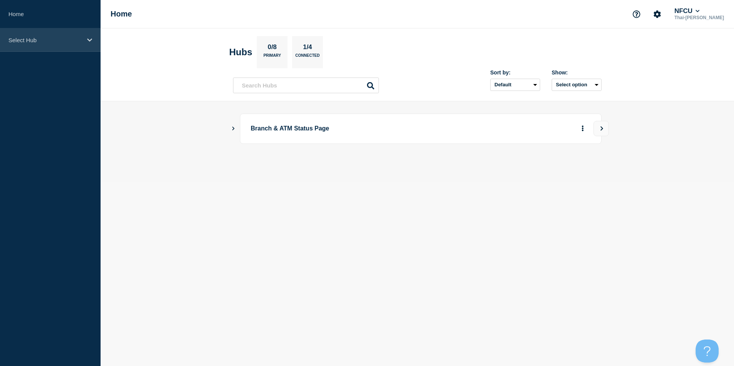
click at [53, 40] on p "Select Hub" at bounding box center [45, 40] width 74 height 7
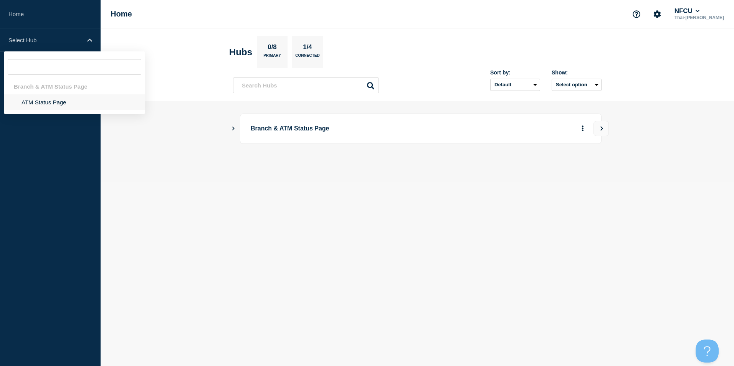
click at [38, 106] on li "ATM Status Page" at bounding box center [74, 102] width 141 height 16
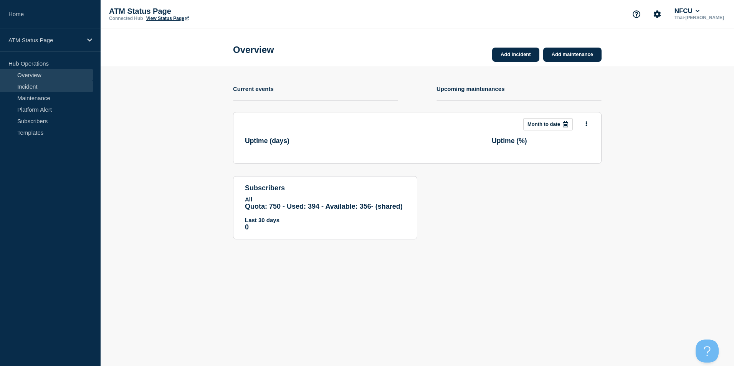
click at [29, 85] on link "Incident" at bounding box center [46, 87] width 93 height 12
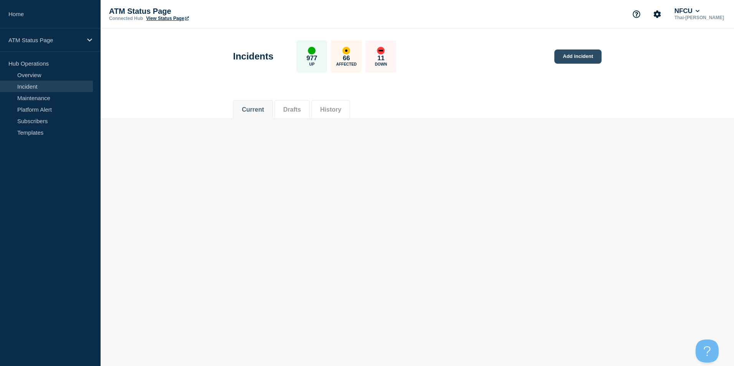
click at [562, 58] on link "Add incident" at bounding box center [577, 57] width 47 height 14
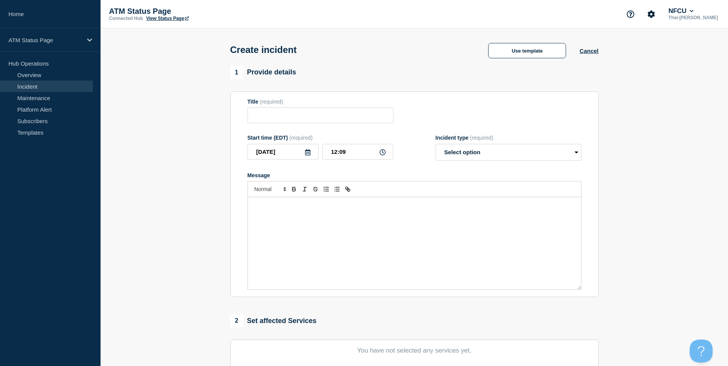
scroll to position [172, 0]
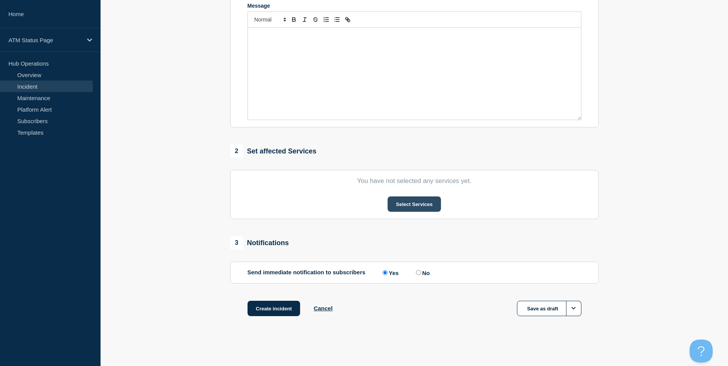
click at [415, 205] on button "Select Services" at bounding box center [414, 204] width 53 height 15
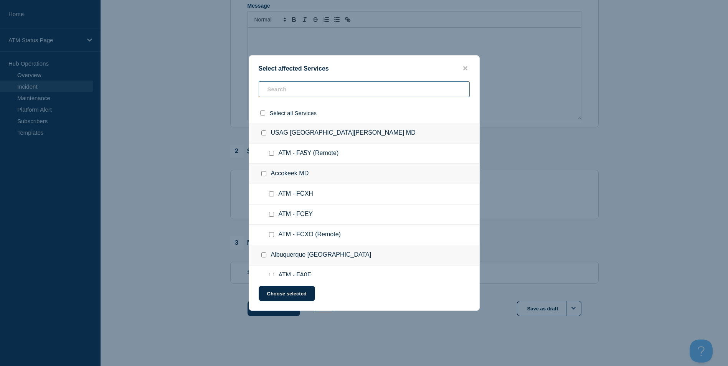
click at [281, 89] on input "text" at bounding box center [364, 89] width 211 height 16
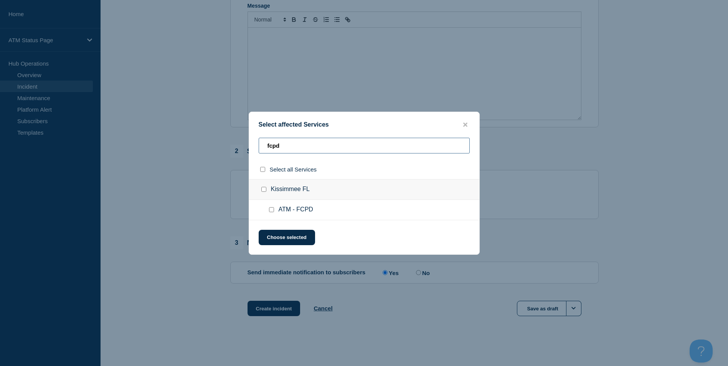
type input "fcpd"
click at [273, 212] on input "ATM - FCPD checkbox" at bounding box center [271, 209] width 5 height 5
checkbox input "true"
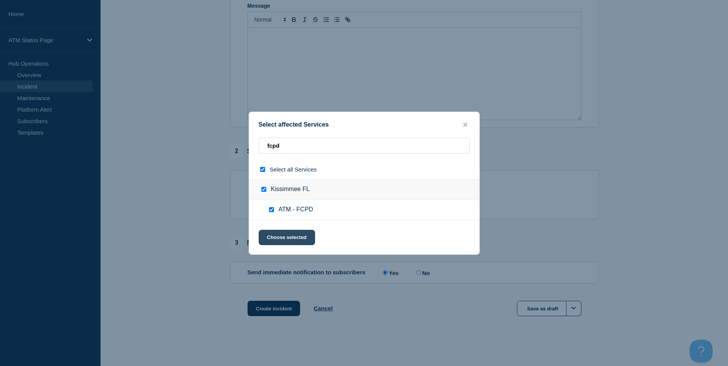
click at [295, 242] on button "Choose selected" at bounding box center [287, 237] width 56 height 15
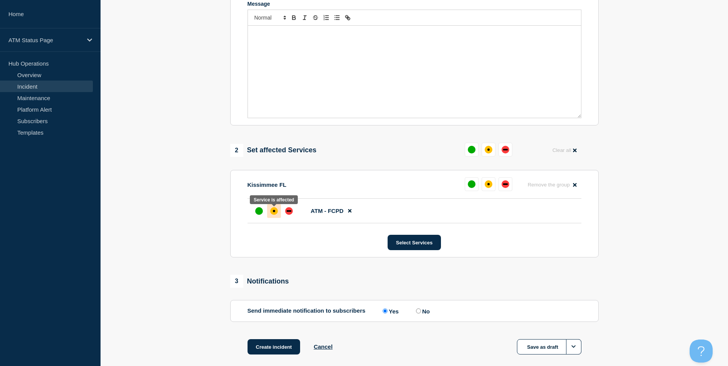
click at [274, 211] on div "affected" at bounding box center [274, 211] width 8 height 8
click at [287, 212] on div "down" at bounding box center [289, 211] width 5 height 2
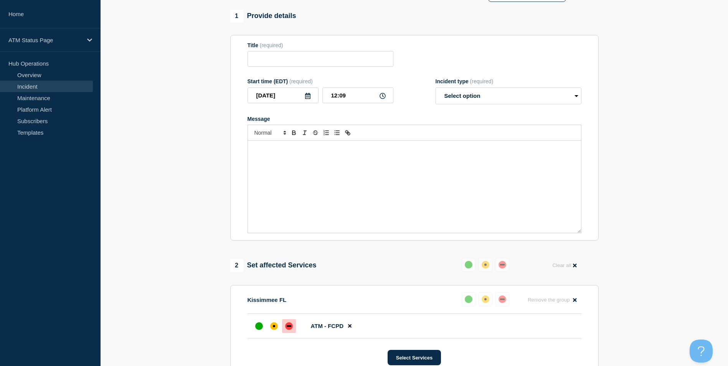
scroll to position [0, 0]
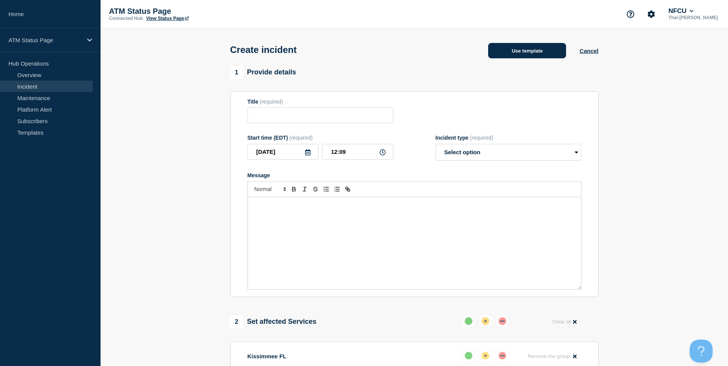
click at [529, 55] on button "Use template" at bounding box center [527, 50] width 78 height 15
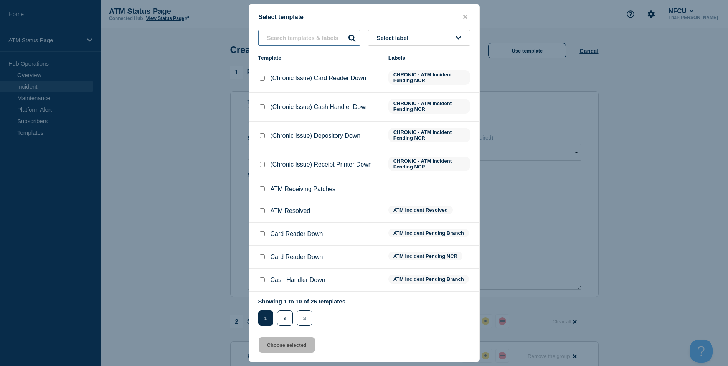
click at [305, 36] on input "text" at bounding box center [309, 38] width 102 height 16
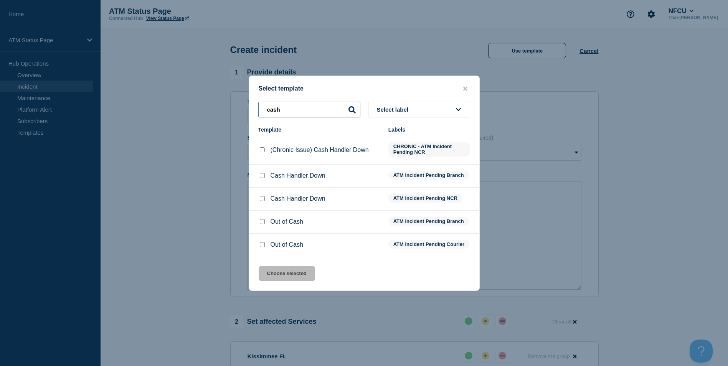
type input "cash"
click at [261, 219] on input "Out of Cash checkbox" at bounding box center [262, 221] width 5 height 5
checkbox input "true"
click at [297, 275] on button "Choose selected" at bounding box center [287, 273] width 56 height 15
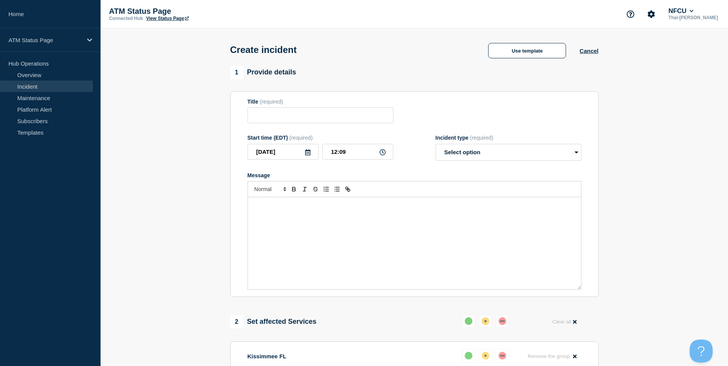
type input "Out of Cash"
select select "identified"
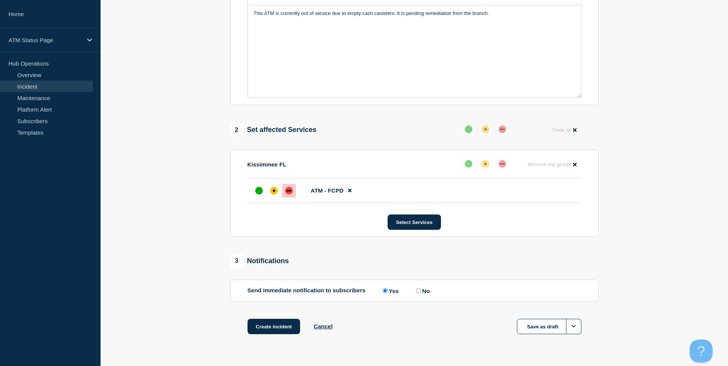
scroll to position [212, 0]
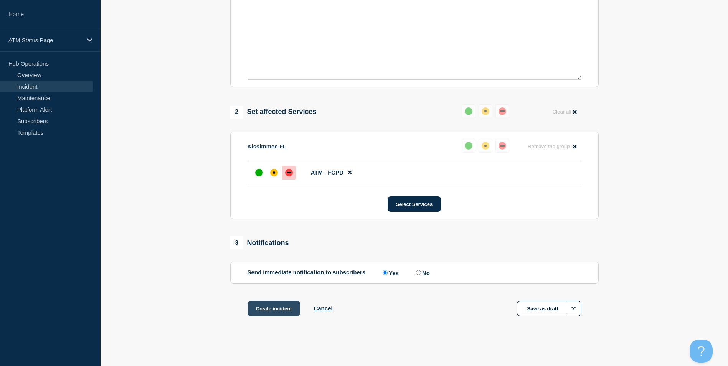
click at [281, 305] on button "Create incident" at bounding box center [274, 308] width 53 height 15
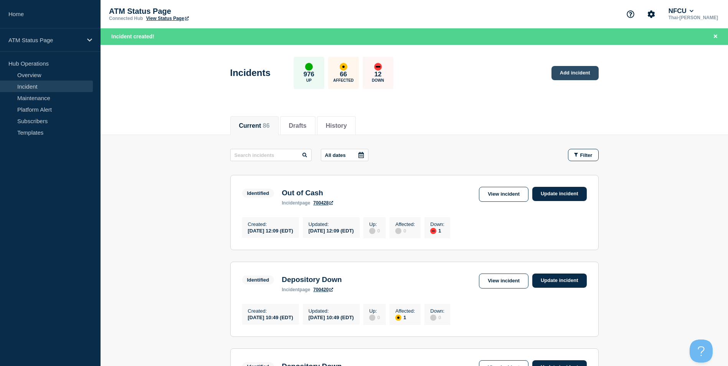
click at [573, 71] on link "Add incident" at bounding box center [575, 73] width 47 height 14
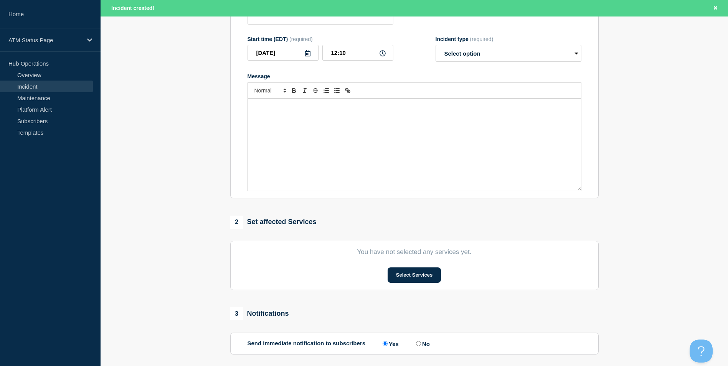
scroll to position [188, 0]
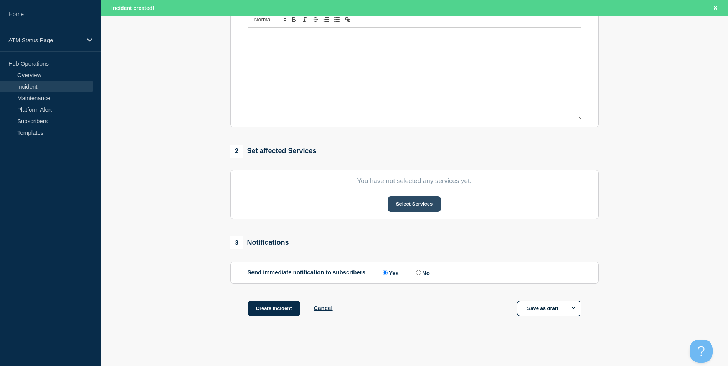
click at [415, 199] on button "Select Services" at bounding box center [414, 204] width 53 height 15
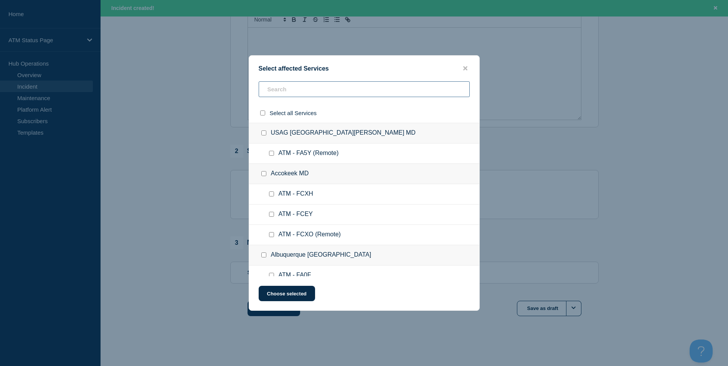
click at [296, 89] on input "text" at bounding box center [364, 89] width 211 height 16
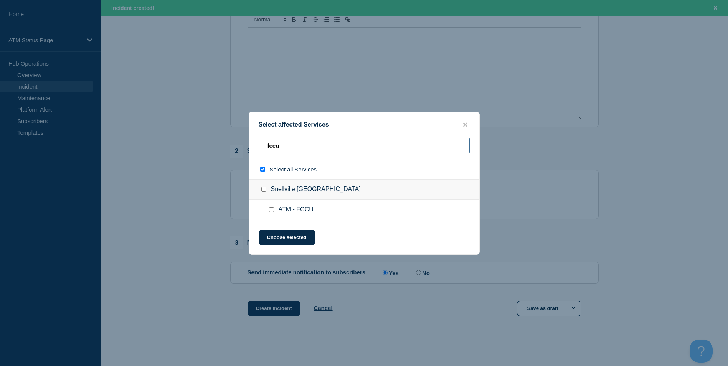
type input "fccu3"
checkbox input "true"
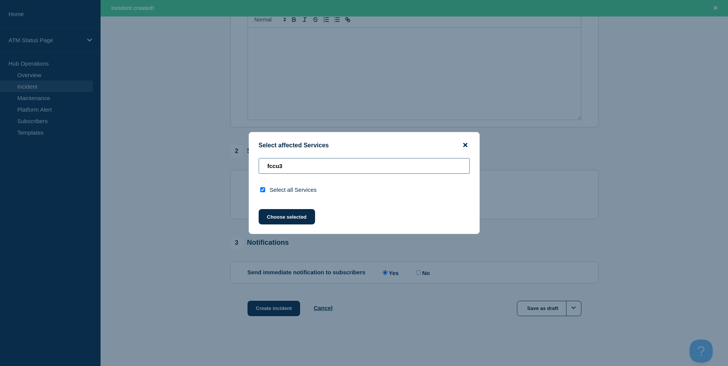
type input "fccu3"
click at [464, 145] on icon "close button" at bounding box center [465, 145] width 4 height 6
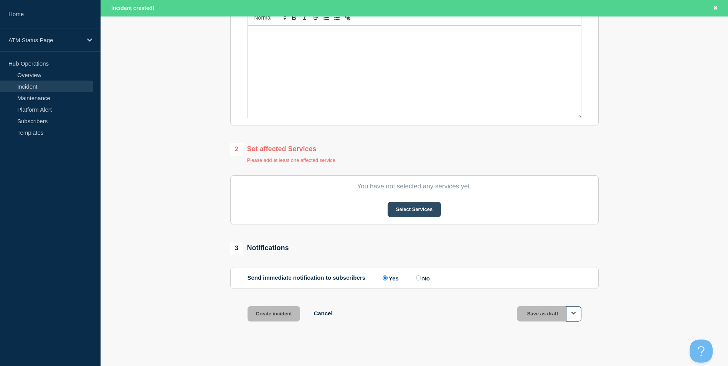
click at [409, 214] on button "Select Services" at bounding box center [414, 209] width 53 height 15
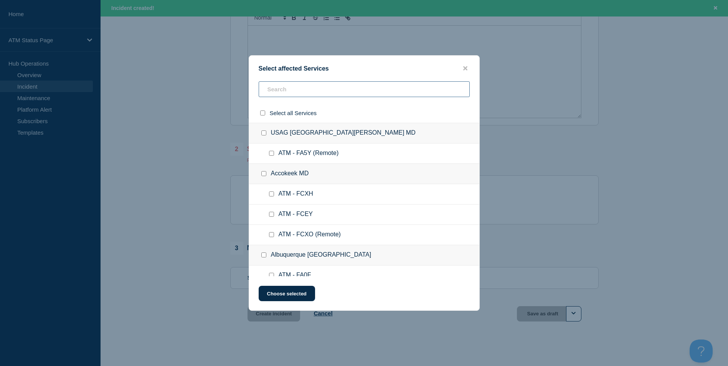
click at [278, 84] on input "text" at bounding box center [364, 89] width 211 height 16
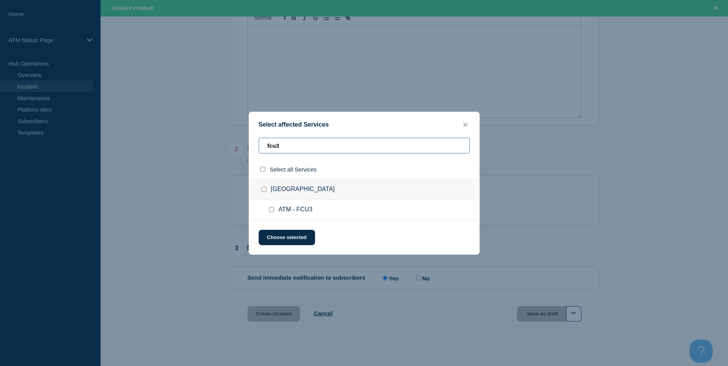
type input "fcu3"
click at [270, 211] on input "ATM - FCU3 checkbox" at bounding box center [271, 209] width 5 height 5
checkbox input "true"
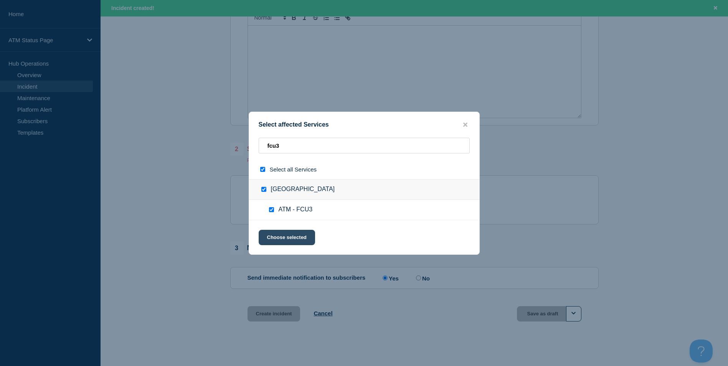
click at [281, 237] on button "Choose selected" at bounding box center [287, 237] width 56 height 15
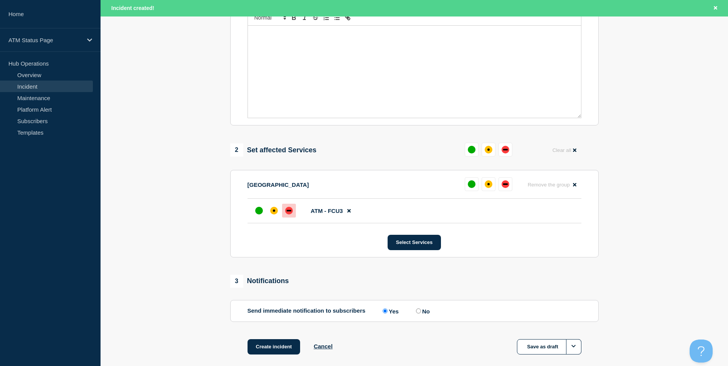
click at [286, 212] on div "down" at bounding box center [289, 211] width 8 height 8
click at [273, 214] on div "affected" at bounding box center [274, 211] width 8 height 8
click at [427, 244] on button "Select Services" at bounding box center [414, 242] width 53 height 15
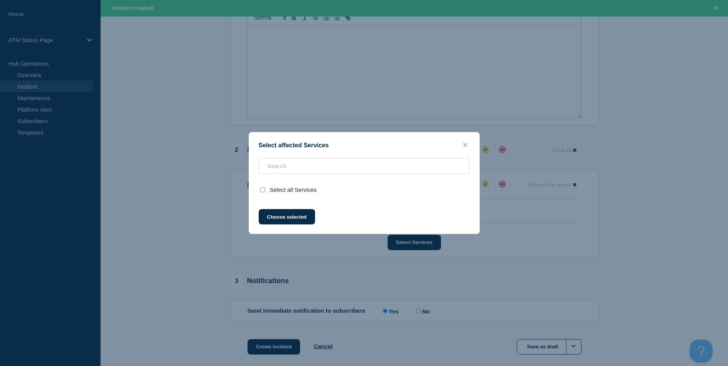
scroll to position [0, 0]
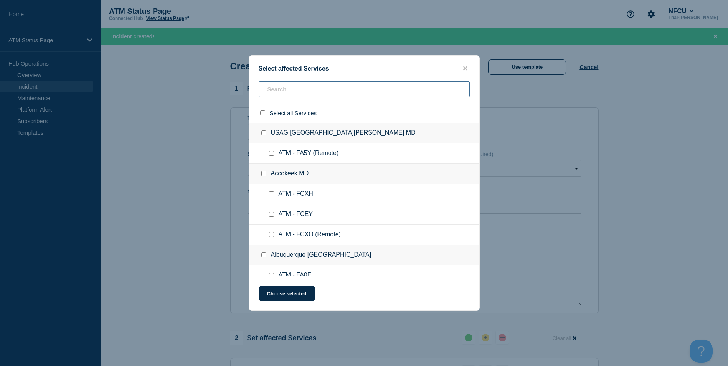
click at [298, 90] on input "text" at bounding box center [364, 89] width 211 height 16
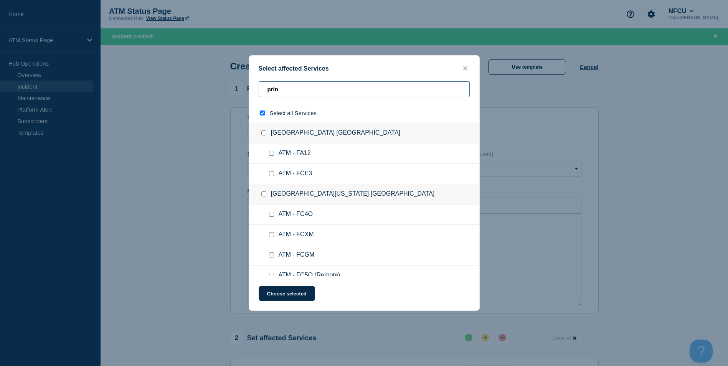
type input "print"
checkbox input "true"
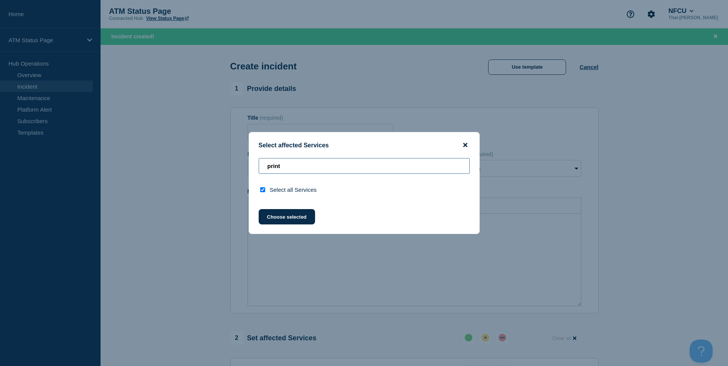
type input "print"
click at [467, 145] on icon "close button" at bounding box center [465, 145] width 4 height 6
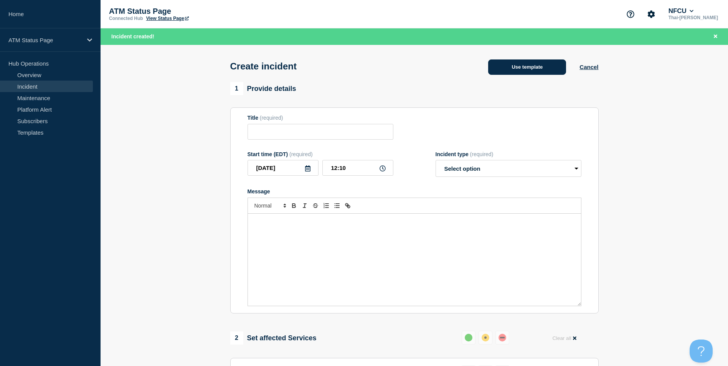
click at [534, 65] on button "Use template" at bounding box center [527, 67] width 78 height 15
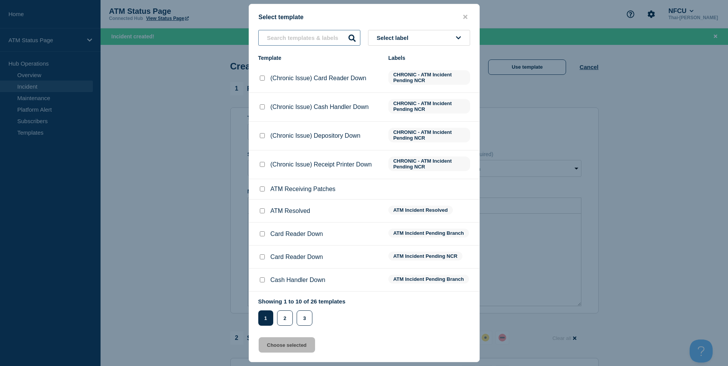
click at [280, 40] on input "text" at bounding box center [309, 38] width 102 height 16
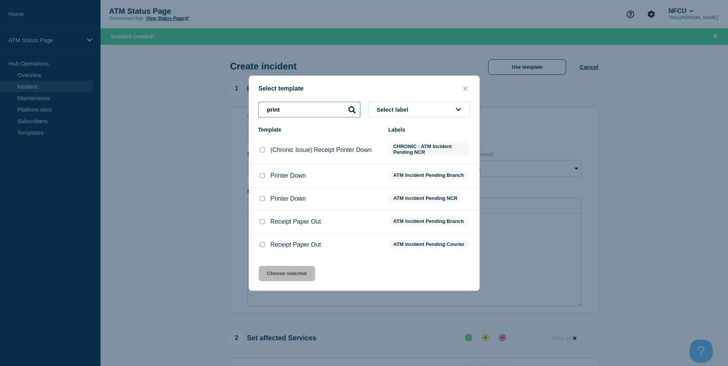
type input "print"
click at [266, 177] on div "Printer Down" at bounding box center [319, 176] width 122 height 8
click at [262, 173] on input "Printer Down checkbox" at bounding box center [262, 175] width 5 height 5
checkbox input "true"
click at [277, 275] on button "Choose selected" at bounding box center [287, 273] width 56 height 15
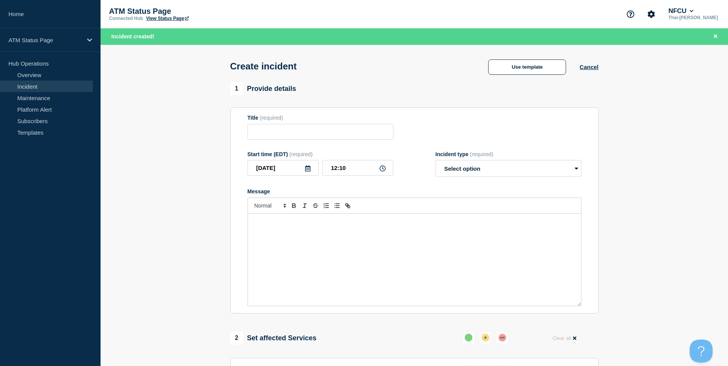
type input "Printer Down"
select select "identified"
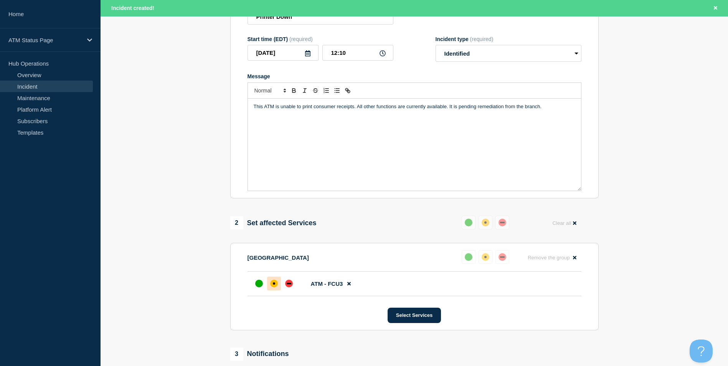
scroll to position [228, 0]
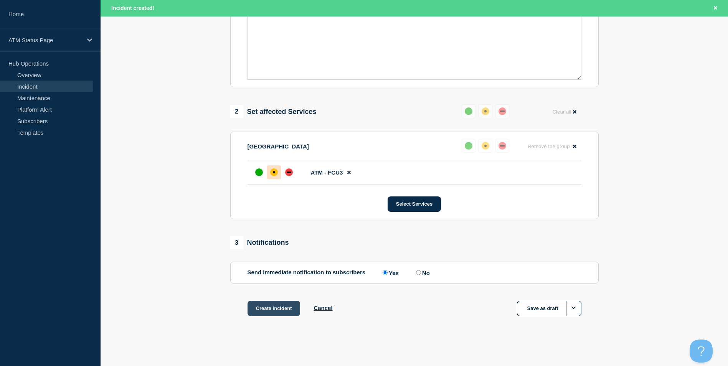
click at [272, 306] on button "Create incident" at bounding box center [274, 308] width 53 height 15
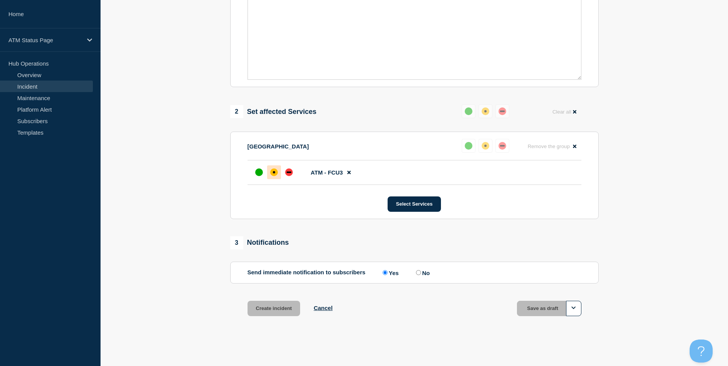
scroll to position [212, 0]
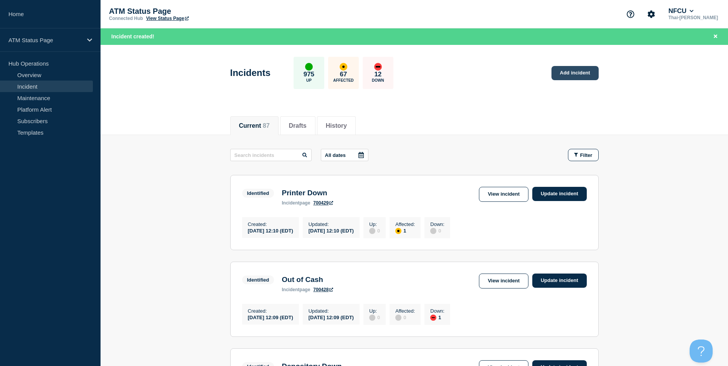
click at [563, 77] on link "Add incident" at bounding box center [575, 73] width 47 height 14
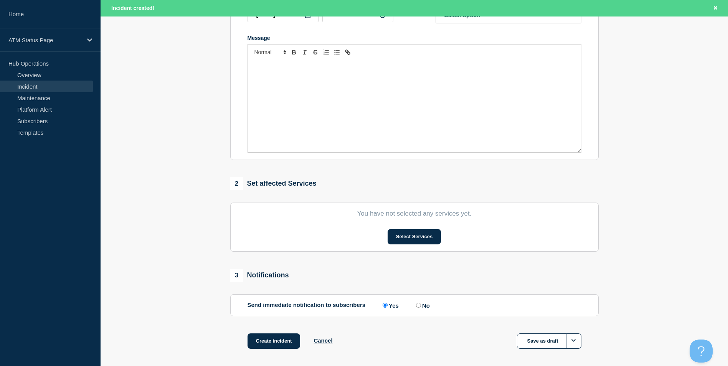
scroll to position [188, 0]
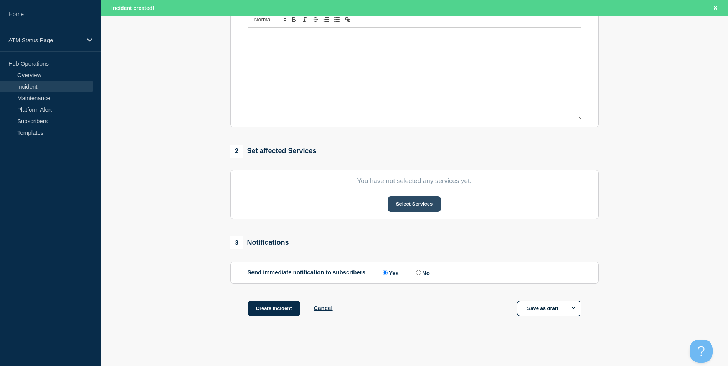
click at [421, 205] on button "Select Services" at bounding box center [414, 204] width 53 height 15
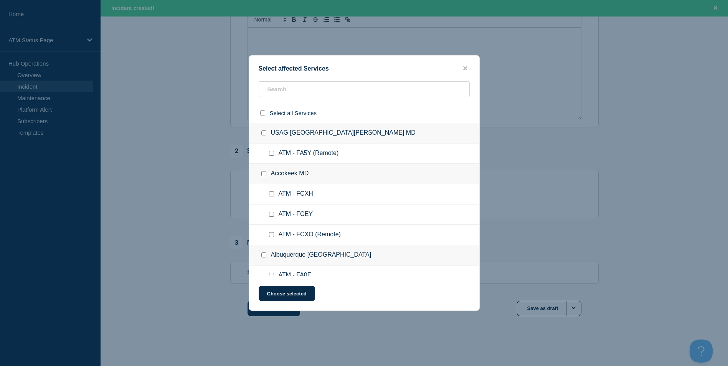
click at [297, 81] on div "Select affected Services Select all Services USAG Fort Detrick MD ATM - FA5Y (R…" at bounding box center [364, 183] width 231 height 256
click at [297, 85] on input "text" at bounding box center [364, 89] width 211 height 16
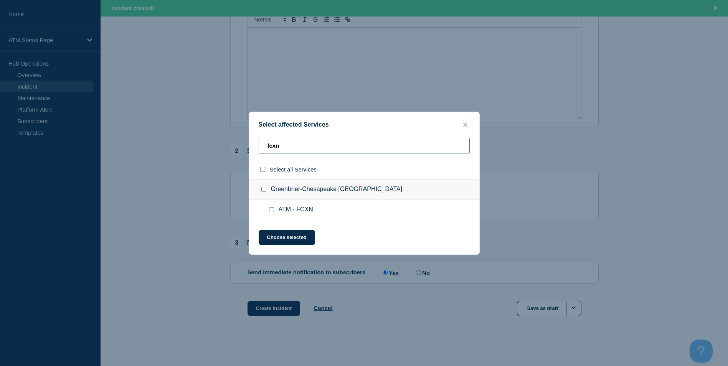
type input "fcxn"
click at [270, 211] on input "ATM - FCXN checkbox" at bounding box center [271, 209] width 5 height 5
checkbox input "true"
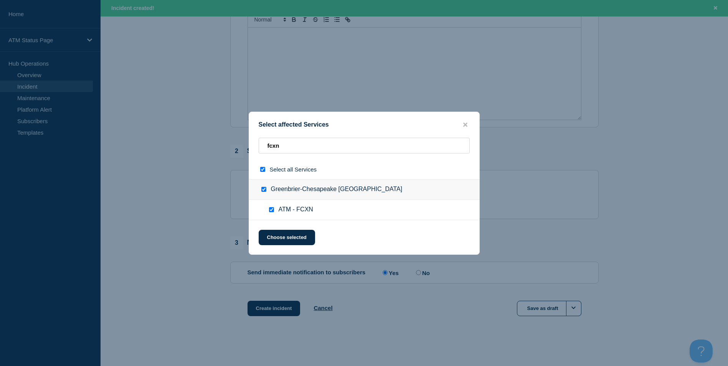
click at [287, 248] on div "Select affected Services fcxn Select all Services Greenbrier-Chesapeake VA ATM …" at bounding box center [364, 183] width 231 height 143
click at [287, 243] on button "Choose selected" at bounding box center [287, 237] width 56 height 15
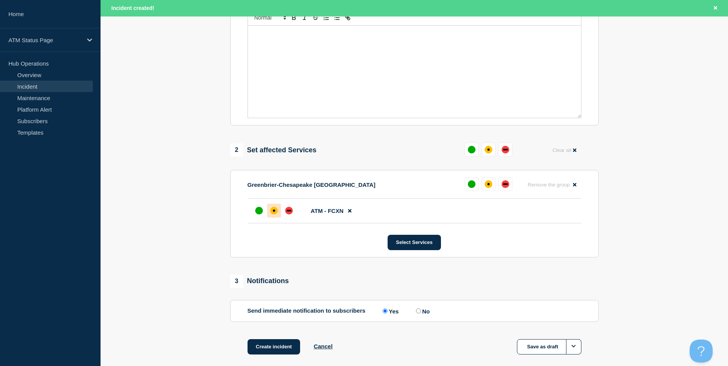
click at [275, 217] on div at bounding box center [274, 211] width 14 height 14
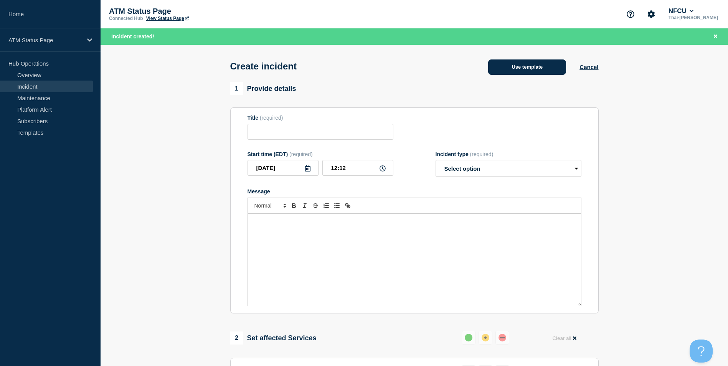
click at [513, 72] on button "Use template" at bounding box center [527, 67] width 78 height 15
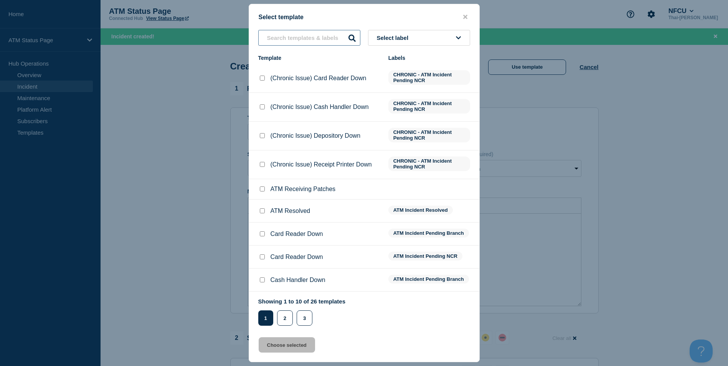
click at [288, 41] on input "text" at bounding box center [309, 38] width 102 height 16
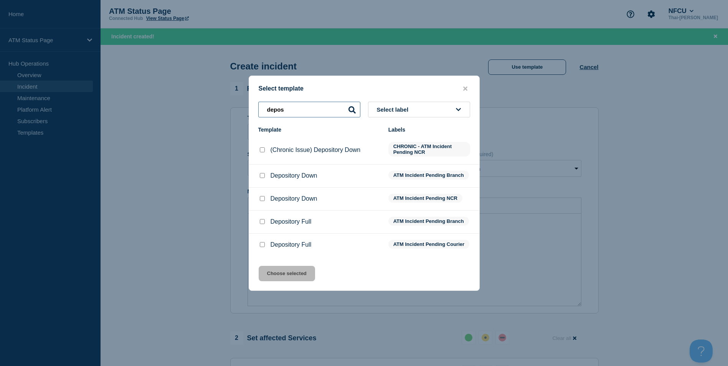
type input "depos"
click at [263, 173] on input "Depository Down checkbox" at bounding box center [262, 175] width 5 height 5
checkbox input "true"
click at [286, 276] on button "Choose selected" at bounding box center [287, 273] width 56 height 15
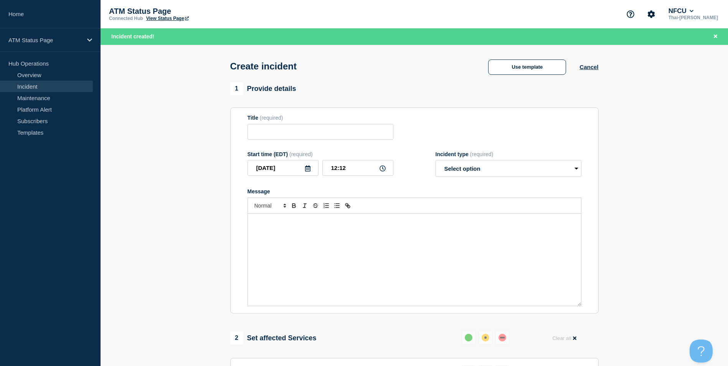
type input "Depository Down"
select select "identified"
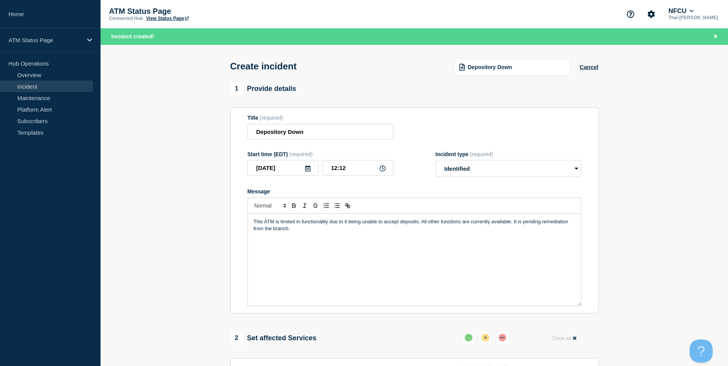
scroll to position [228, 0]
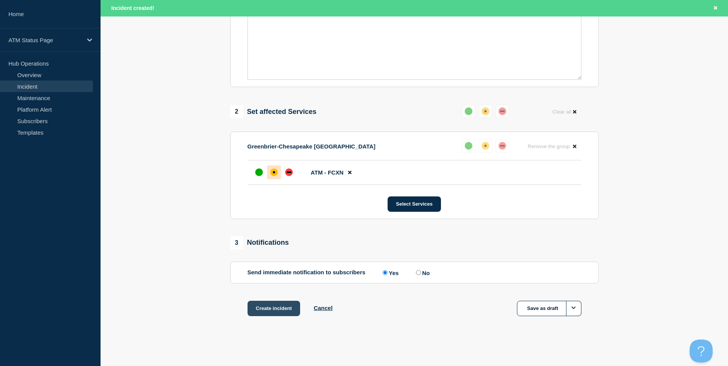
click at [285, 308] on button "Create incident" at bounding box center [274, 308] width 53 height 15
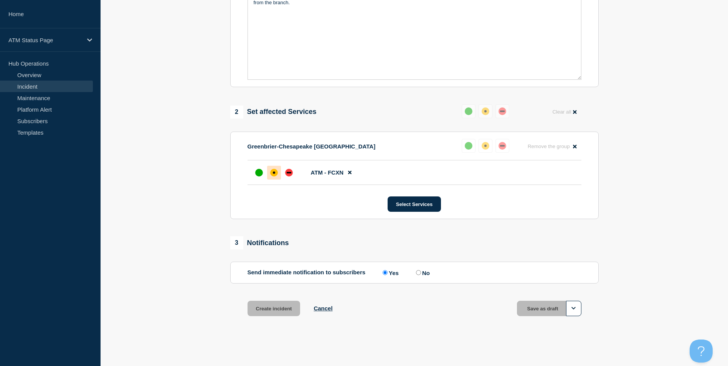
scroll to position [212, 0]
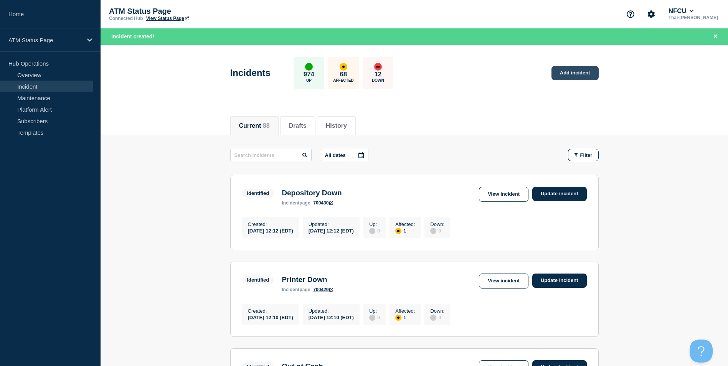
click at [594, 73] on link "Add incident" at bounding box center [575, 73] width 47 height 14
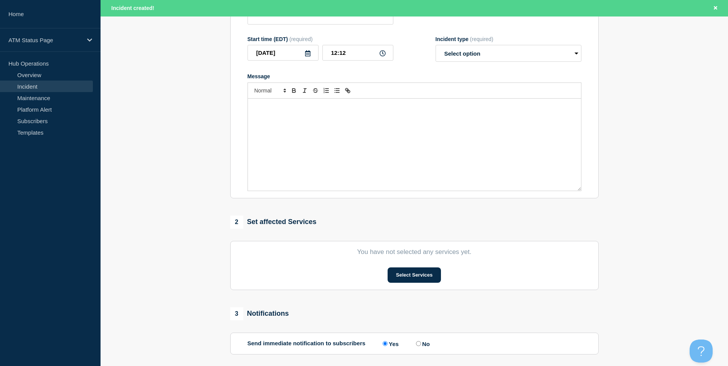
scroll to position [154, 0]
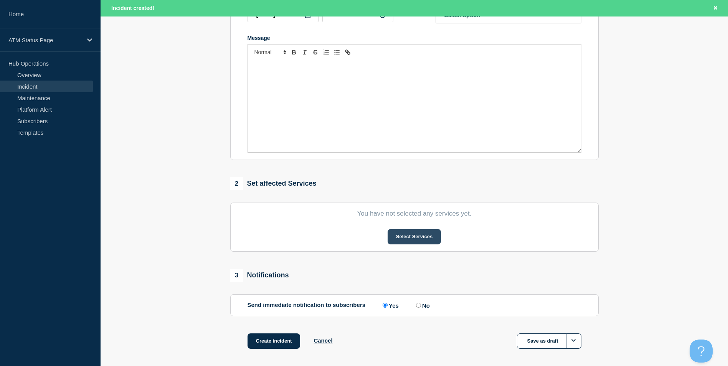
click at [426, 237] on button "Select Services" at bounding box center [414, 236] width 53 height 15
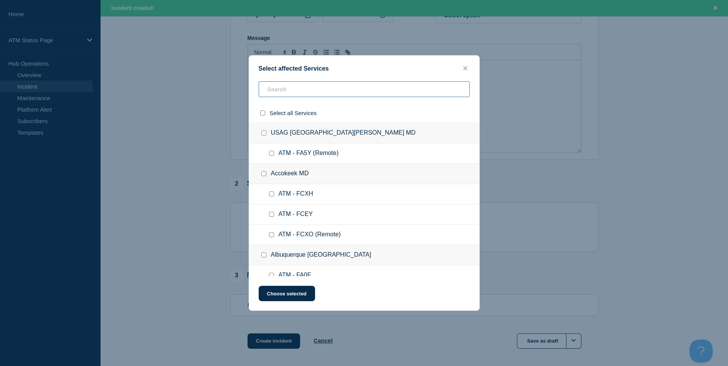
click at [301, 86] on input "text" at bounding box center [364, 89] width 211 height 16
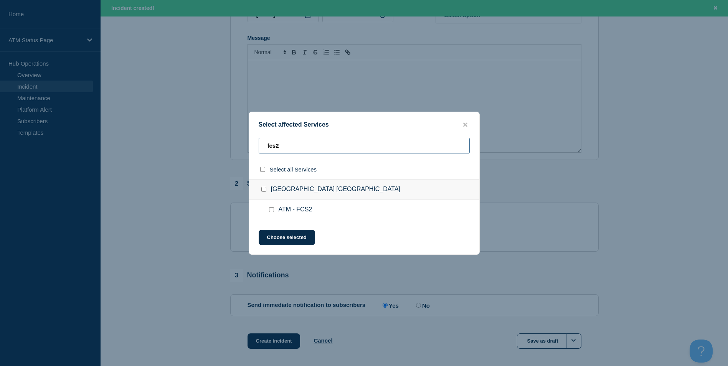
type input "fcs2"
click at [273, 212] on input "ATM - FCS2 checkbox" at bounding box center [271, 209] width 5 height 5
checkbox input "true"
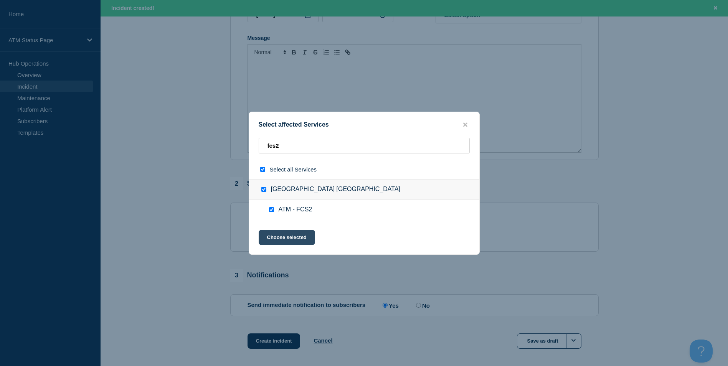
click at [297, 239] on button "Choose selected" at bounding box center [287, 237] width 56 height 15
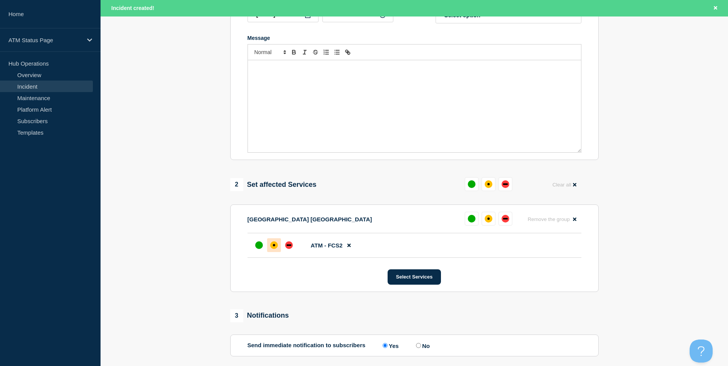
click at [273, 247] on div "affected" at bounding box center [274, 245] width 2 height 2
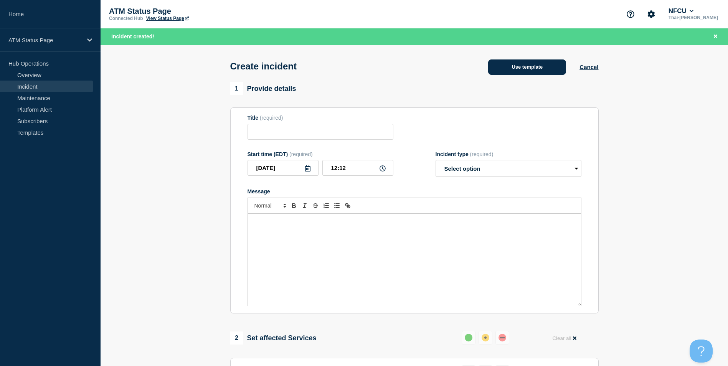
click at [532, 75] on button "Use template" at bounding box center [527, 67] width 78 height 15
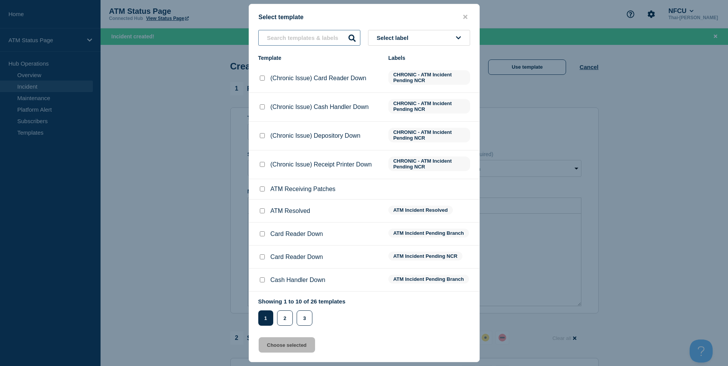
click at [288, 33] on input "text" at bounding box center [309, 38] width 102 height 16
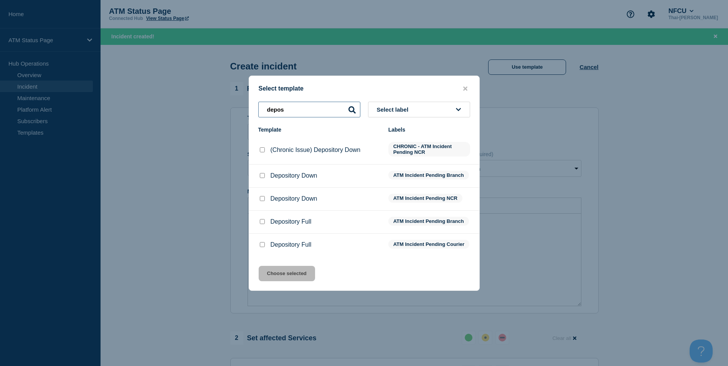
type input "depos"
click at [261, 177] on div at bounding box center [262, 176] width 8 height 8
click at [262, 174] on input "Depository Down checkbox" at bounding box center [262, 175] width 5 height 5
checkbox input "true"
click at [287, 279] on button "Choose selected" at bounding box center [287, 273] width 56 height 15
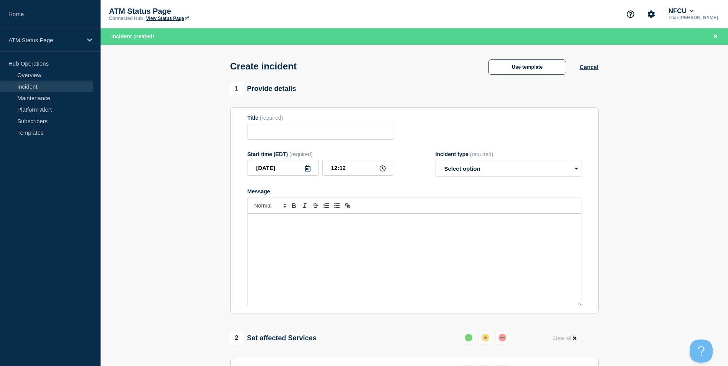
type input "Depository Down"
select select "identified"
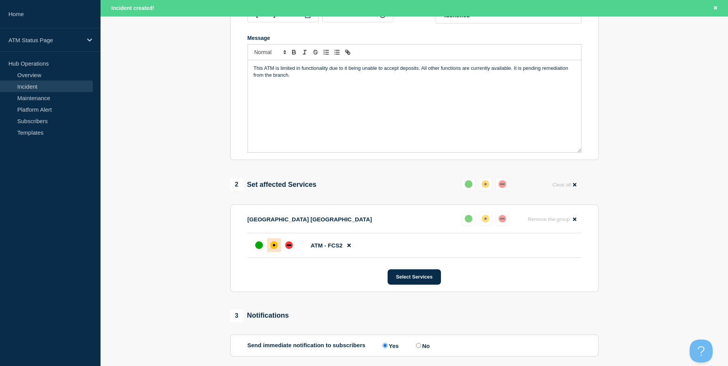
scroll to position [228, 0]
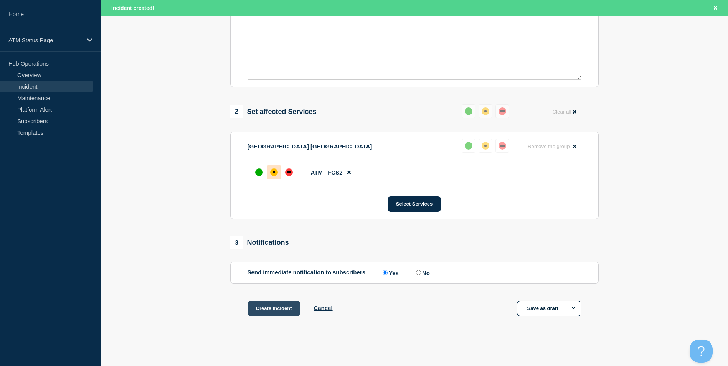
click at [281, 307] on button "Create incident" at bounding box center [274, 308] width 53 height 15
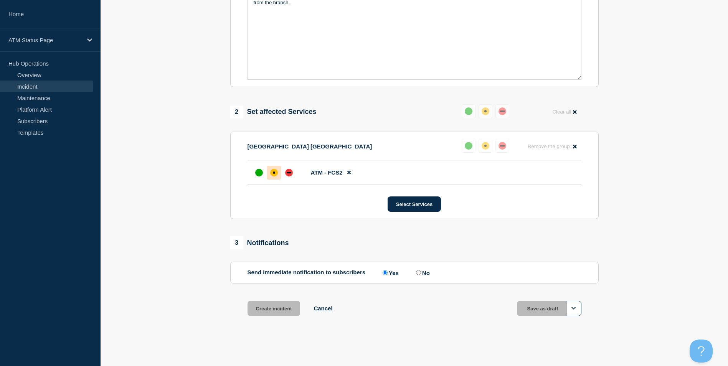
scroll to position [212, 0]
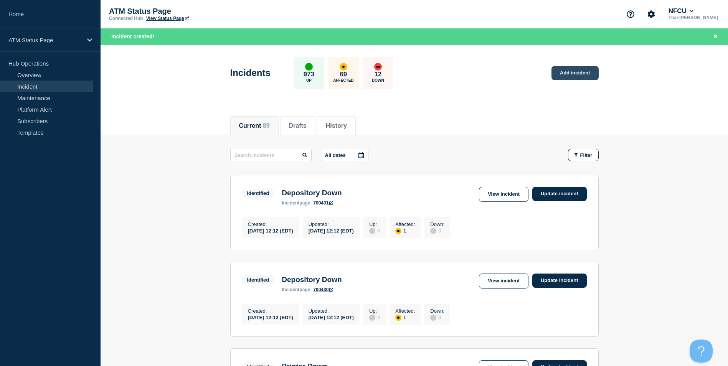
click at [567, 72] on link "Add incident" at bounding box center [575, 73] width 47 height 14
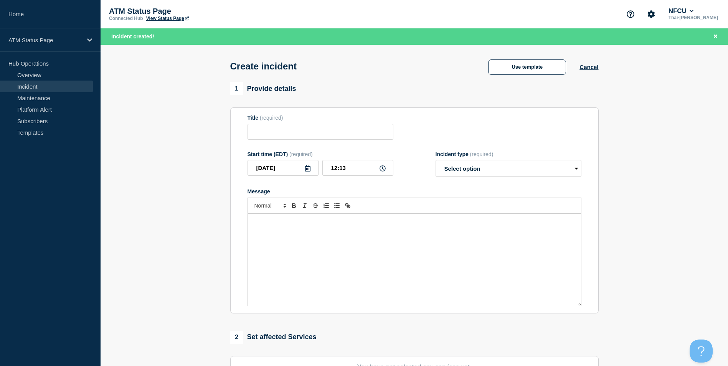
scroll to position [188, 0]
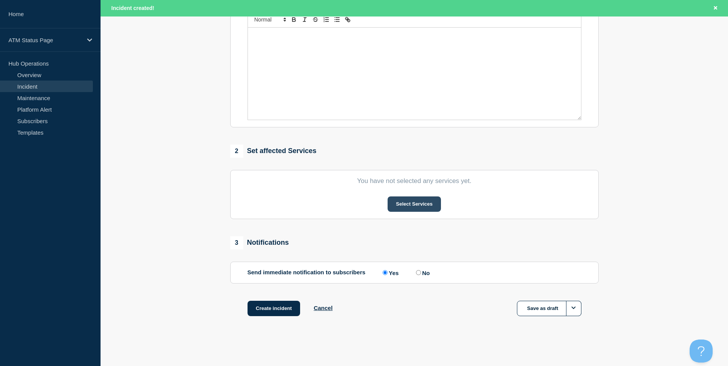
click at [415, 208] on button "Select Services" at bounding box center [414, 204] width 53 height 15
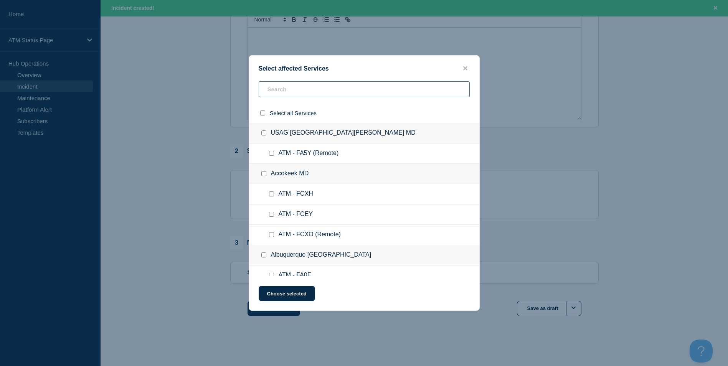
click at [290, 94] on input "text" at bounding box center [364, 89] width 211 height 16
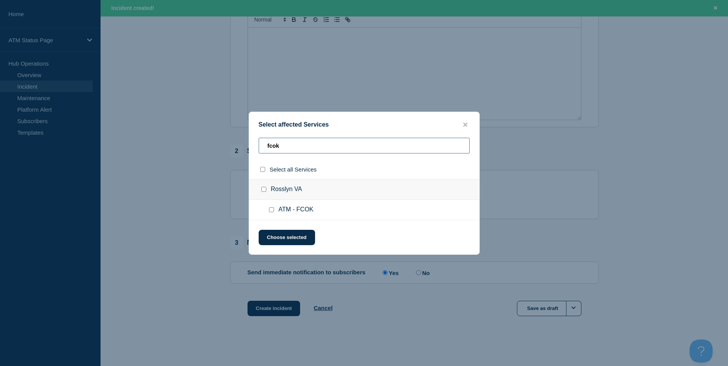
type input "fcok"
click at [273, 210] on input "ATM - FCOK checkbox" at bounding box center [271, 209] width 5 height 5
checkbox input "true"
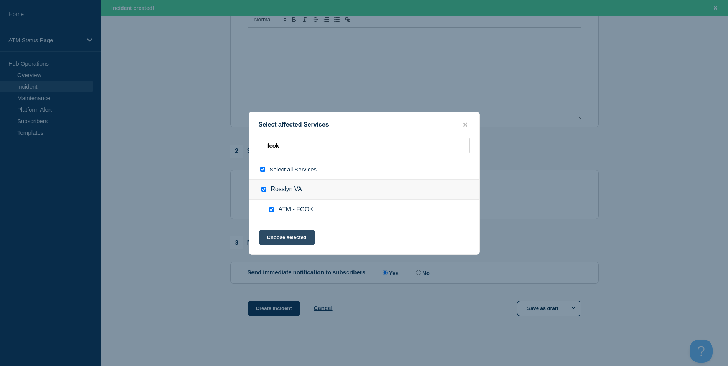
click at [280, 234] on button "Choose selected" at bounding box center [287, 237] width 56 height 15
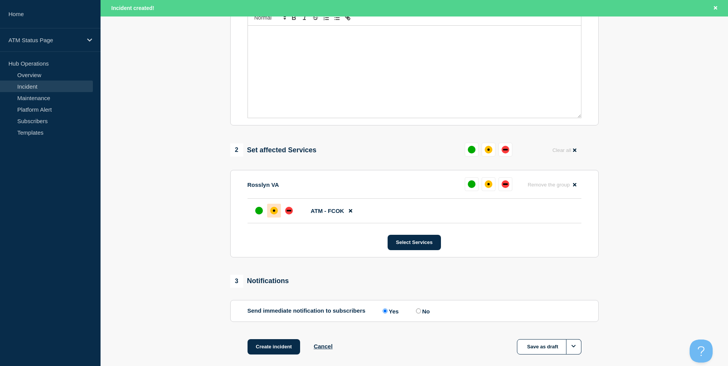
click at [274, 215] on div "affected" at bounding box center [274, 211] width 8 height 8
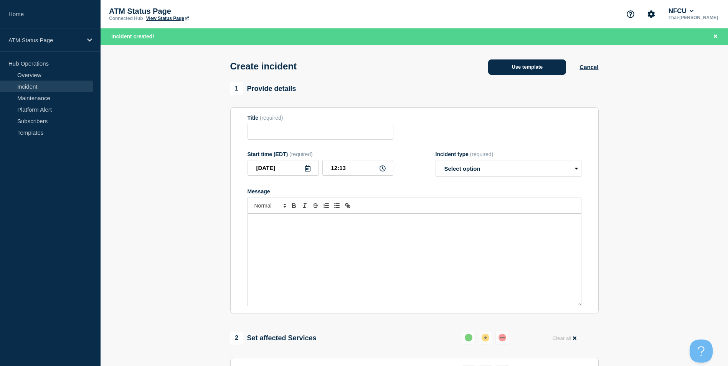
click at [539, 63] on button "Use template" at bounding box center [527, 67] width 78 height 15
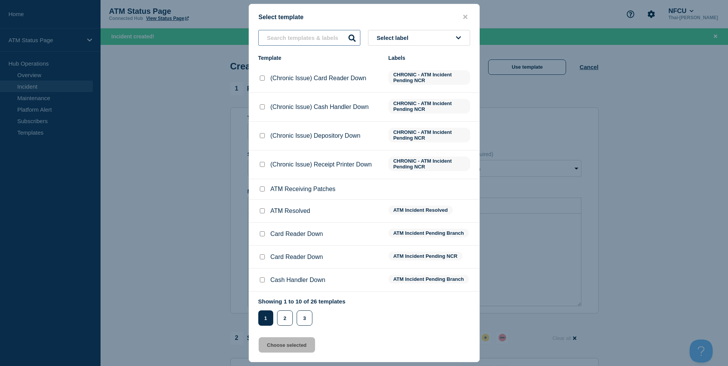
click at [298, 40] on input "text" at bounding box center [309, 38] width 102 height 16
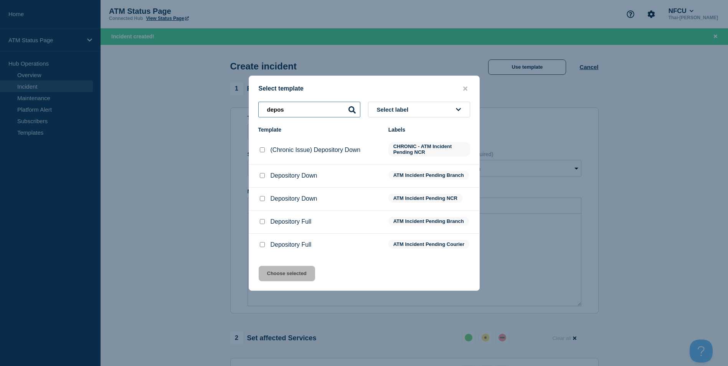
type input "depos"
click at [263, 174] on input "Depository Down checkbox" at bounding box center [262, 175] width 5 height 5
checkbox input "true"
click at [283, 281] on button "Choose selected" at bounding box center [287, 273] width 56 height 15
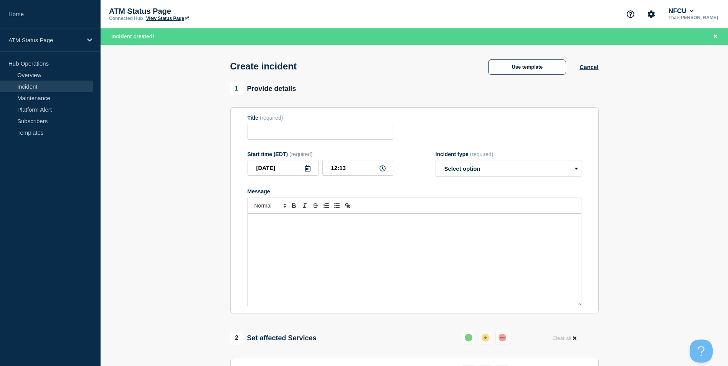
type input "Depository Down"
select select "identified"
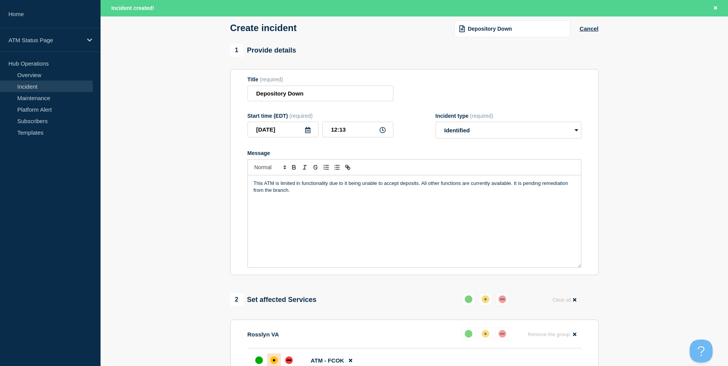
scroll to position [192, 0]
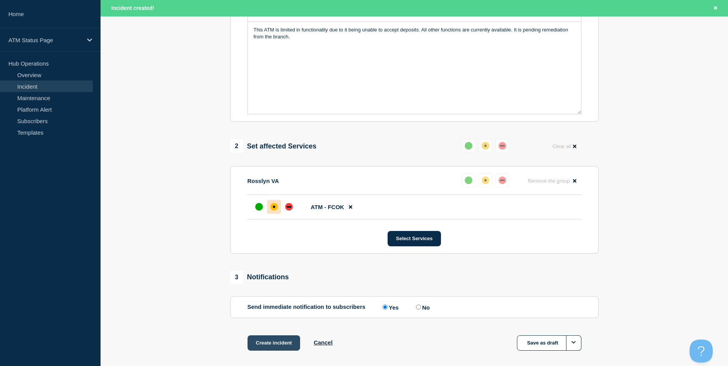
click at [280, 344] on button "Create incident" at bounding box center [274, 343] width 53 height 15
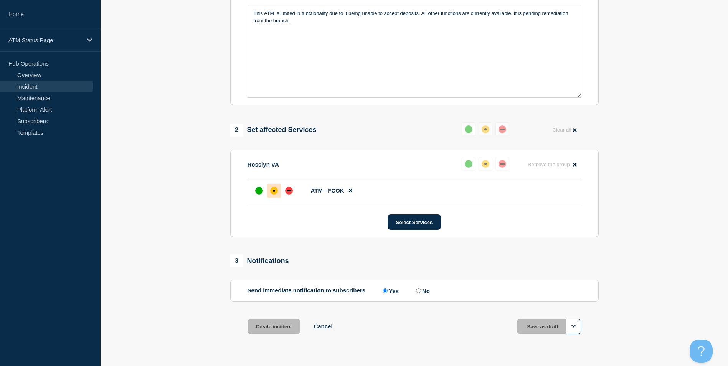
scroll to position [176, 0]
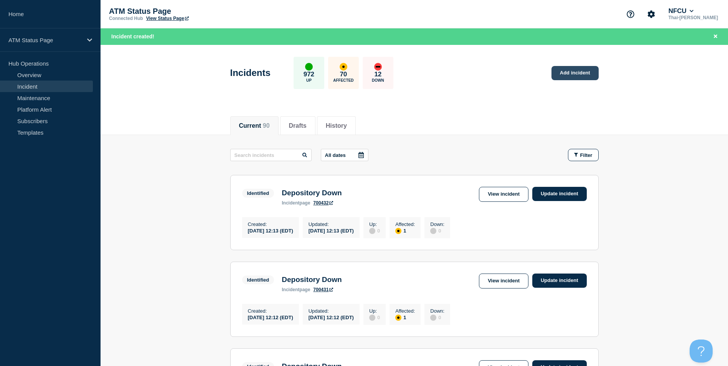
click at [570, 76] on link "Add incident" at bounding box center [575, 73] width 47 height 14
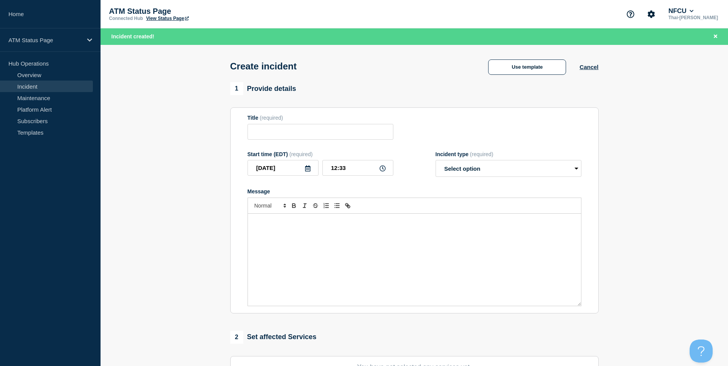
scroll to position [188, 0]
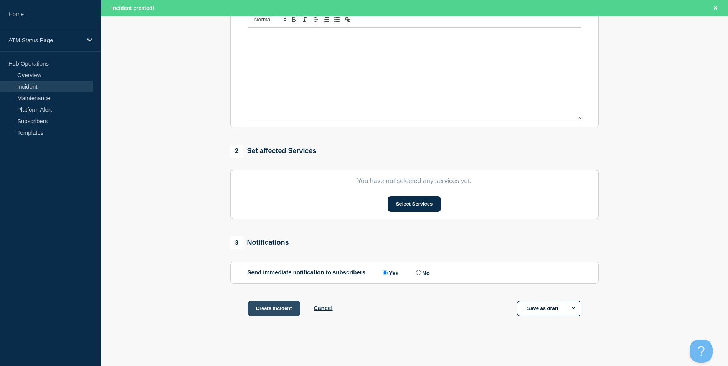
click at [271, 308] on button "Create incident" at bounding box center [274, 308] width 53 height 15
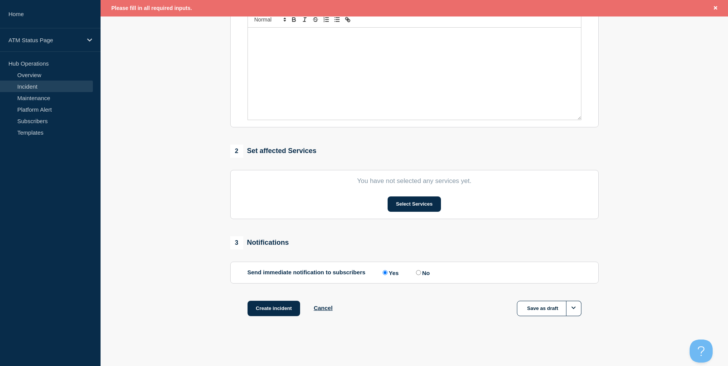
click at [179, 66] on section "1 Provide details Title (required) Start time (EDT) (required) 2025-08-10 12:33…" at bounding box center [415, 116] width 628 height 440
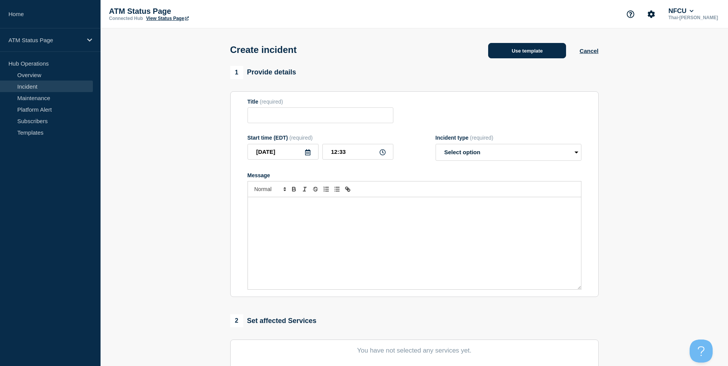
click at [530, 58] on button "Use template" at bounding box center [527, 50] width 78 height 15
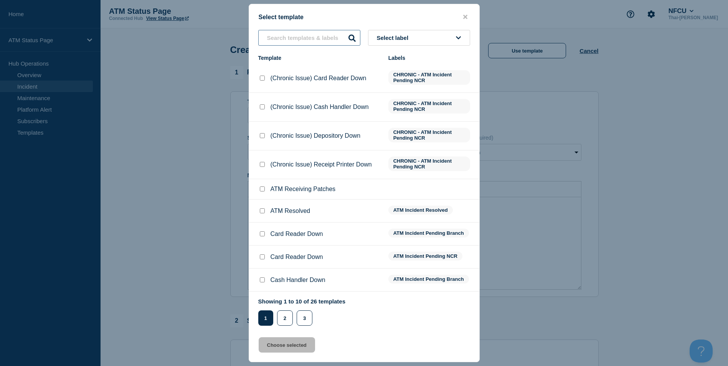
click at [309, 38] on input "text" at bounding box center [309, 38] width 102 height 16
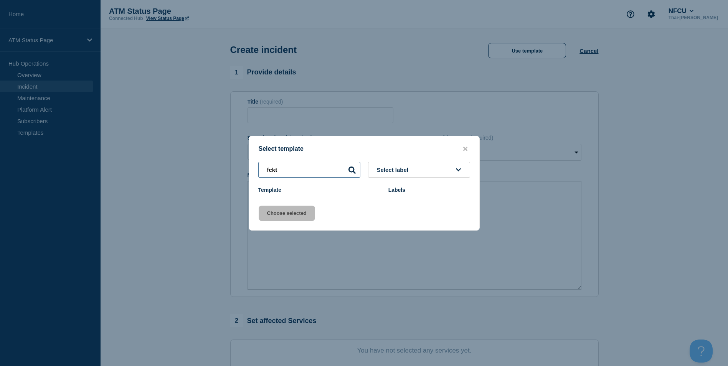
click at [308, 170] on input "fckt" at bounding box center [309, 170] width 102 height 16
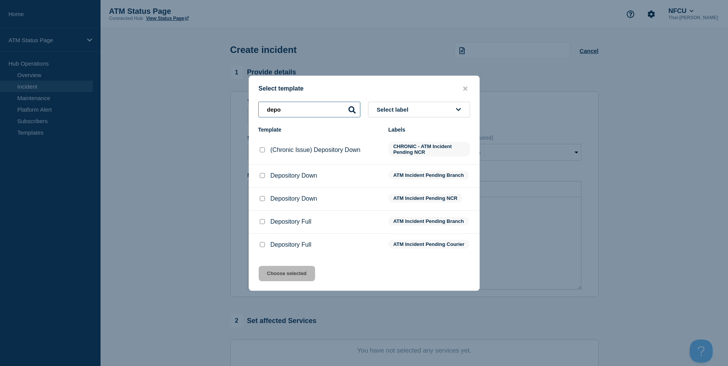
type input "depo"
click at [260, 174] on input "Depository Down checkbox" at bounding box center [262, 175] width 5 height 5
checkbox input "true"
click at [299, 281] on button "Choose selected" at bounding box center [287, 273] width 56 height 15
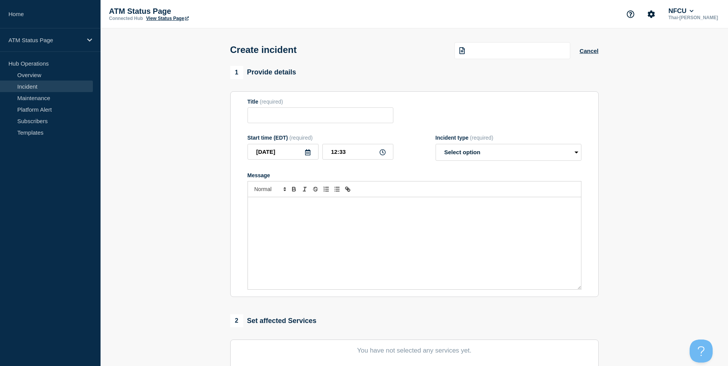
type input "Depository Down"
select select "identified"
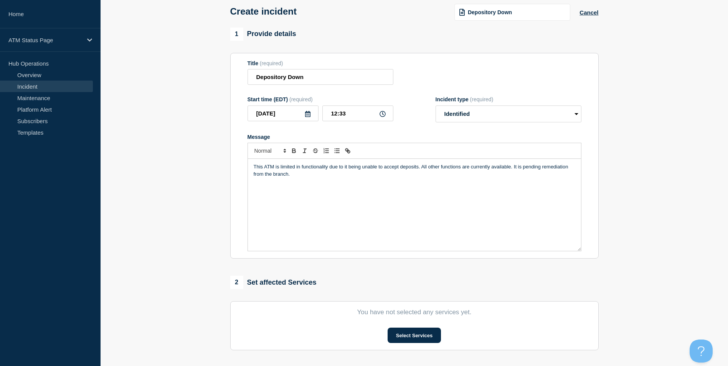
scroll to position [172, 0]
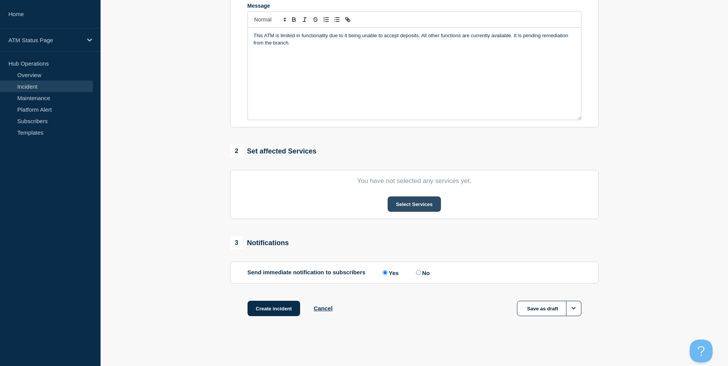
click at [421, 198] on button "Select Services" at bounding box center [414, 204] width 53 height 15
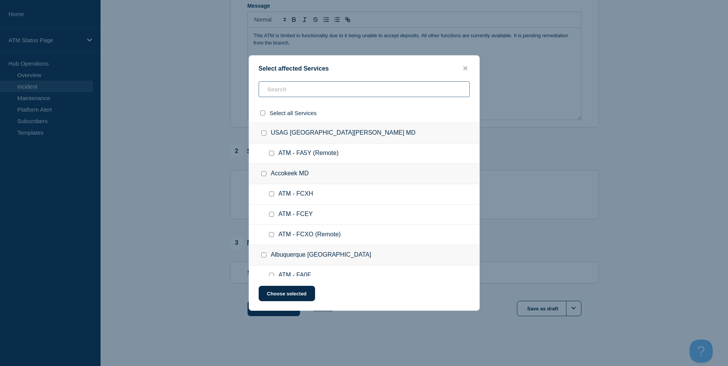
click at [303, 91] on input "text" at bounding box center [364, 89] width 211 height 16
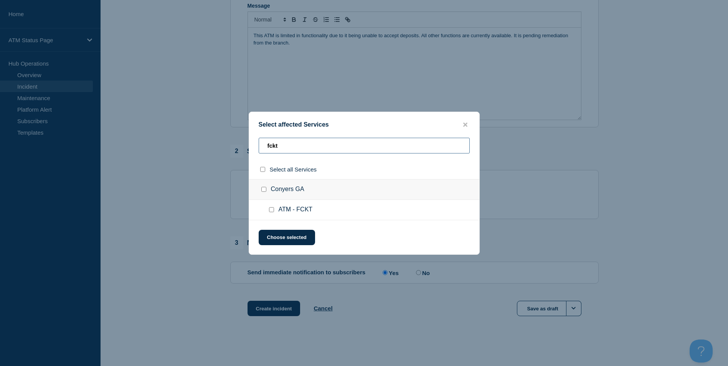
type input "fckt"
click at [270, 211] on input "ATM - FCKT checkbox" at bounding box center [271, 209] width 5 height 5
checkbox input "true"
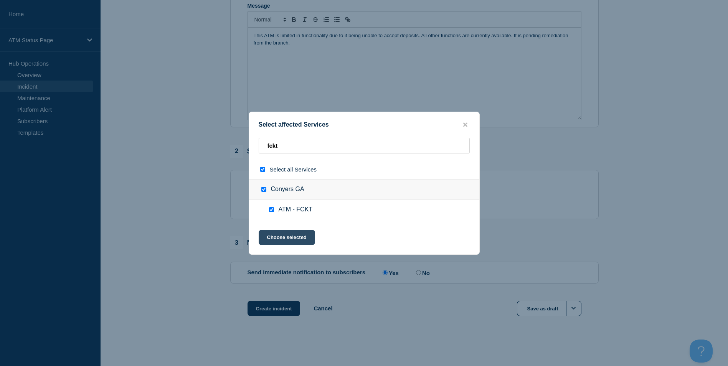
click at [298, 242] on button "Choose selected" at bounding box center [287, 237] width 56 height 15
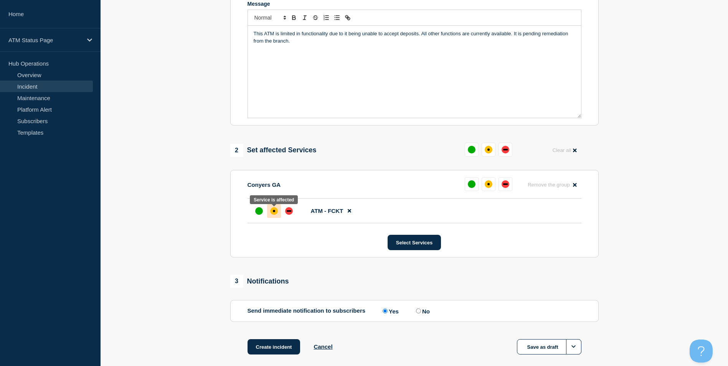
click at [276, 211] on div "affected" at bounding box center [274, 211] width 8 height 8
click at [414, 238] on button "Select Services" at bounding box center [414, 242] width 53 height 15
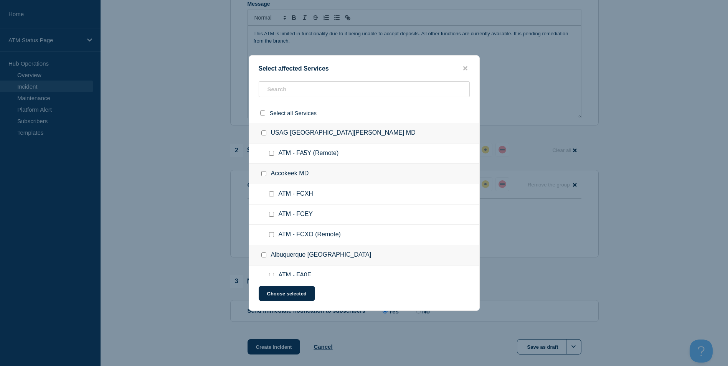
drag, startPoint x: 463, startPoint y: 69, endPoint x: 475, endPoint y: 70, distance: 12.3
click at [463, 70] on button "close button" at bounding box center [465, 68] width 9 height 7
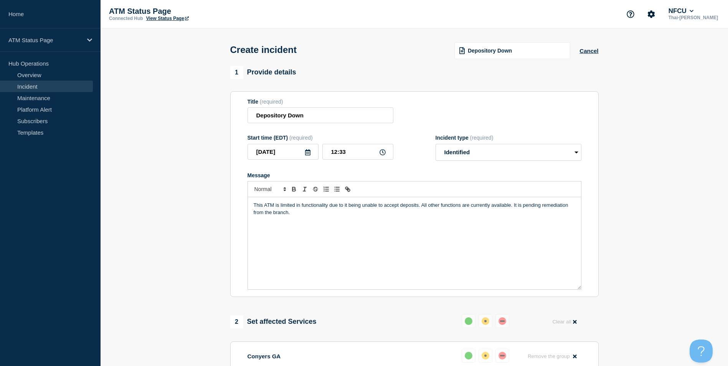
scroll to position [212, 0]
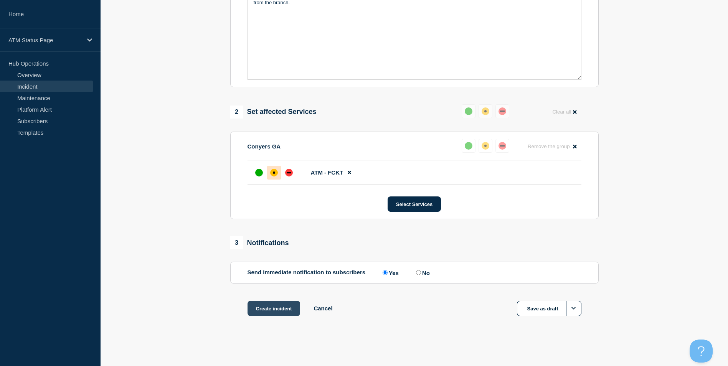
click at [270, 308] on button "Create incident" at bounding box center [274, 308] width 53 height 15
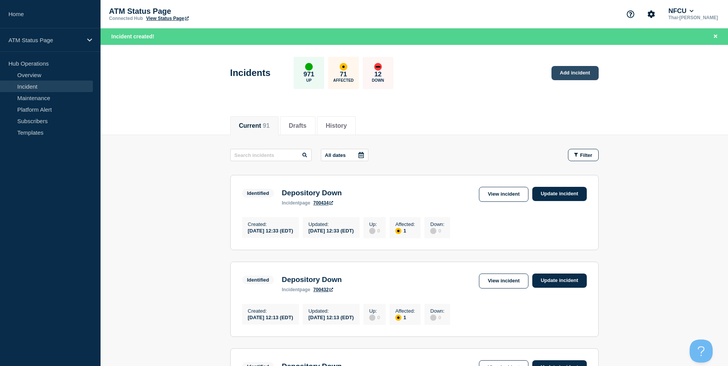
click at [563, 77] on link "Add incident" at bounding box center [575, 73] width 47 height 14
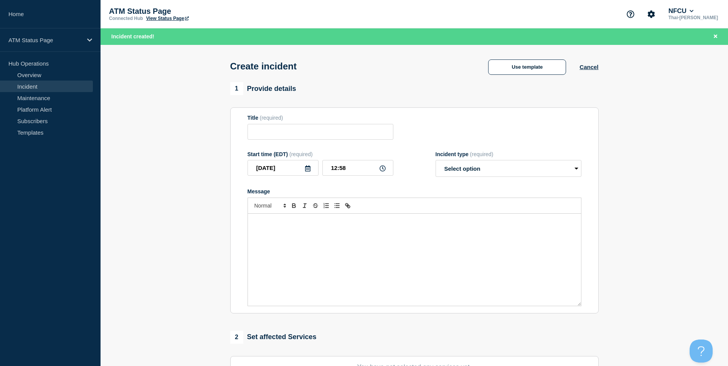
scroll to position [154, 0]
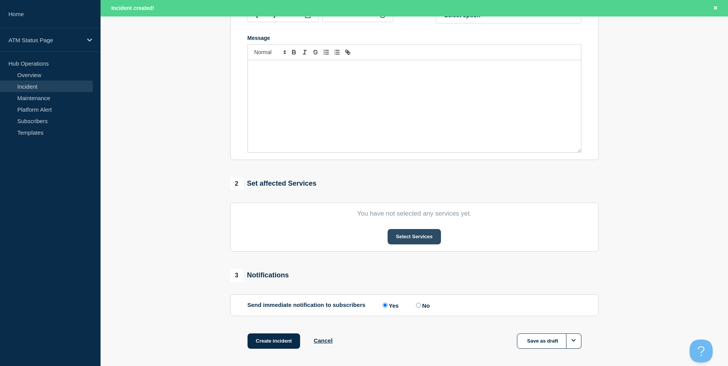
click at [409, 231] on button "Select Services" at bounding box center [414, 236] width 53 height 15
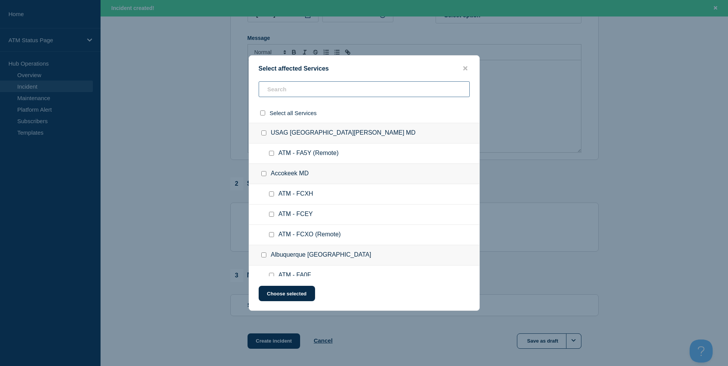
click at [314, 91] on input "text" at bounding box center [364, 89] width 211 height 16
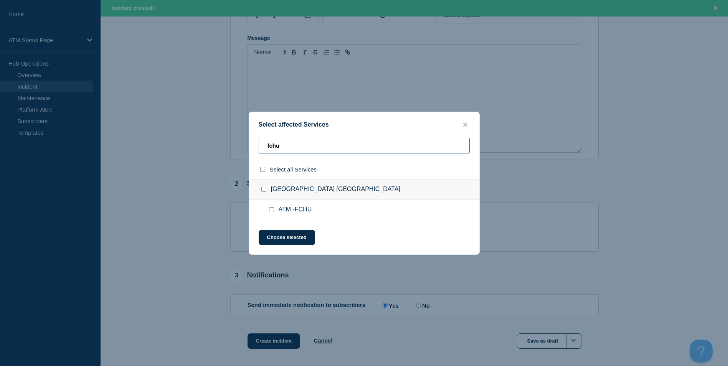
type input "fchu"
click at [270, 212] on input "ATM -FCHU checkbox" at bounding box center [271, 209] width 5 height 5
checkbox input "true"
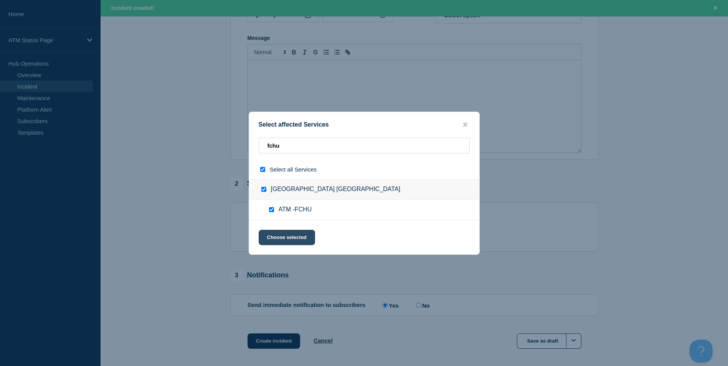
click at [286, 235] on button "Choose selected" at bounding box center [287, 237] width 56 height 15
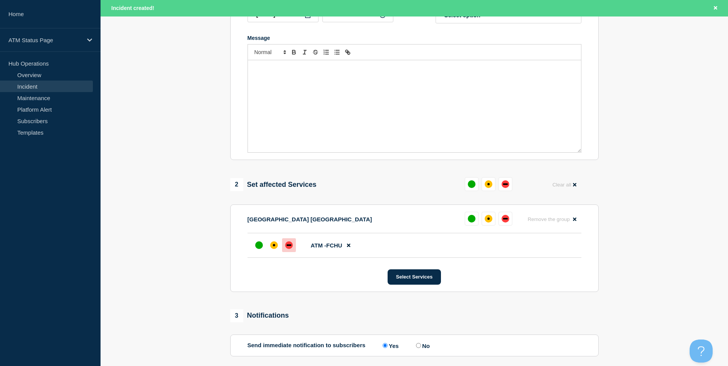
click at [283, 247] on div at bounding box center [289, 245] width 14 height 14
click at [277, 248] on div "affected" at bounding box center [274, 246] width 8 height 8
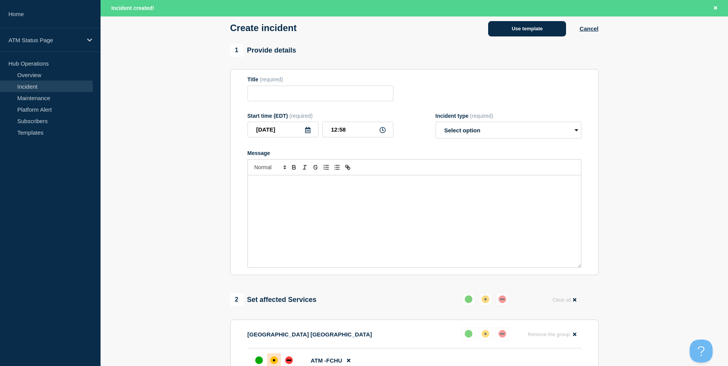
click at [539, 30] on button "Use template" at bounding box center [527, 28] width 78 height 15
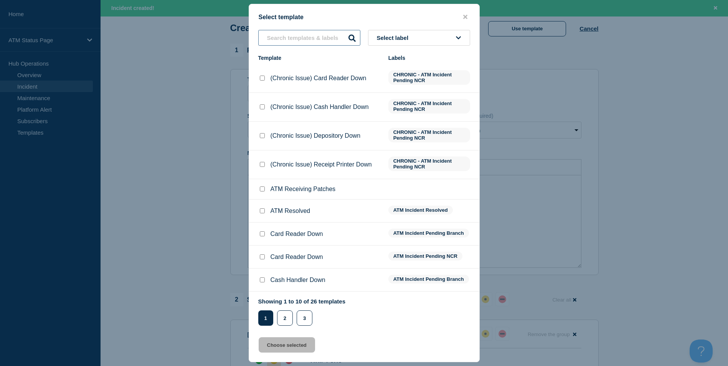
click at [299, 40] on input "text" at bounding box center [309, 38] width 102 height 16
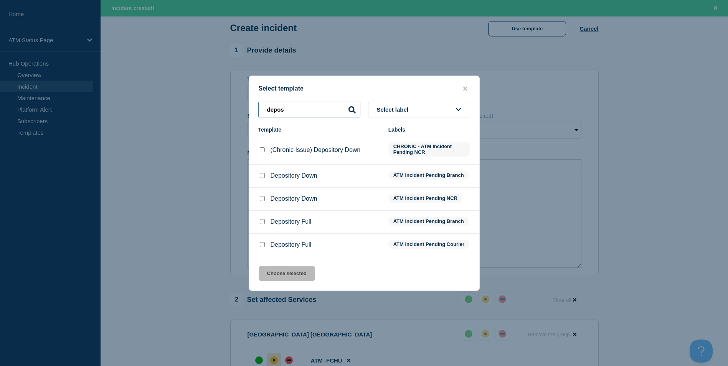
type input "depos"
click at [263, 176] on input "Depository Down checkbox" at bounding box center [262, 175] width 5 height 5
checkbox input "true"
click at [288, 280] on button "Choose selected" at bounding box center [287, 273] width 56 height 15
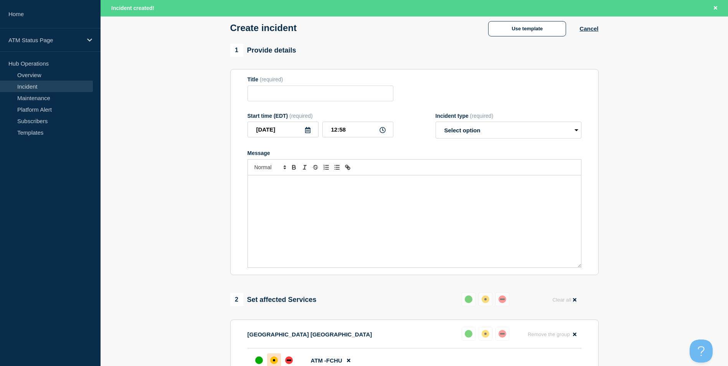
type input "Depository Down"
select select "identified"
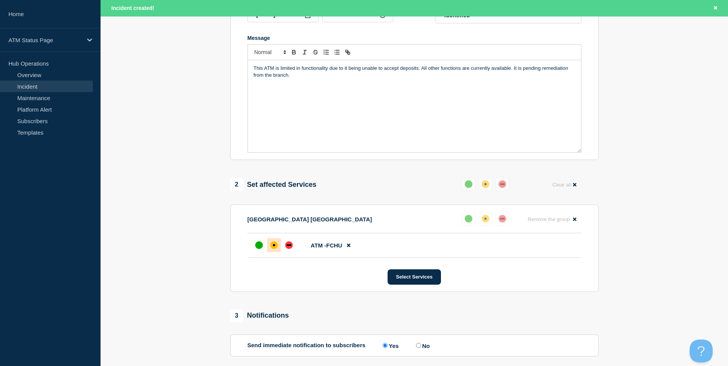
scroll to position [228, 0]
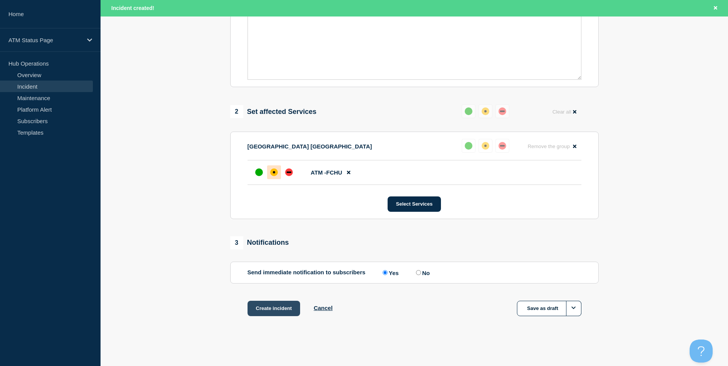
click at [270, 308] on button "Create incident" at bounding box center [274, 308] width 53 height 15
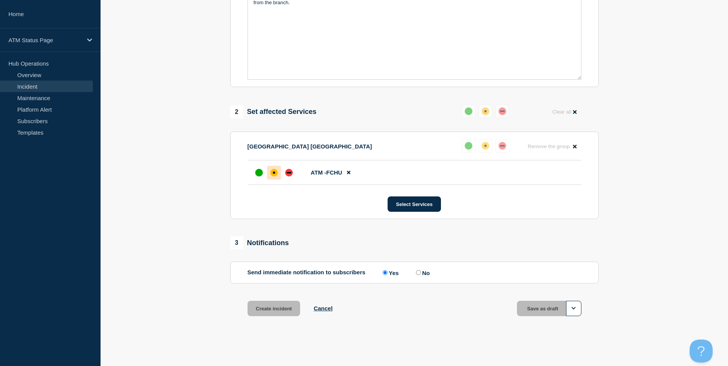
scroll to position [212, 0]
